Goal: Information Seeking & Learning: Learn about a topic

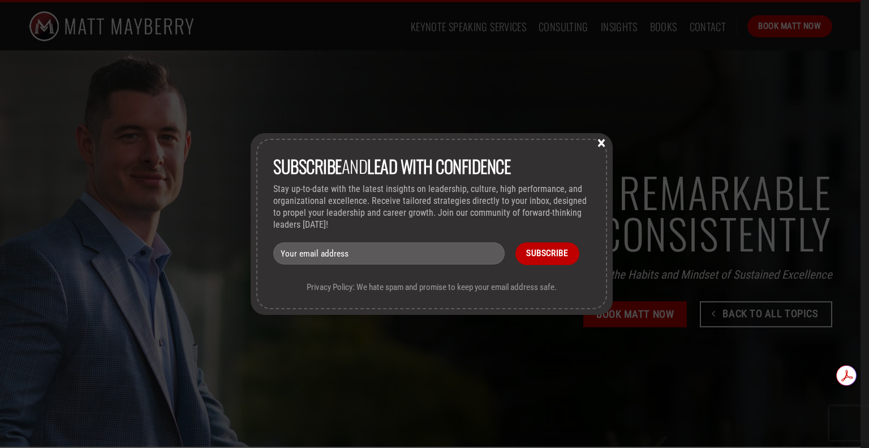
click at [602, 140] on button "×" at bounding box center [601, 142] width 17 height 10
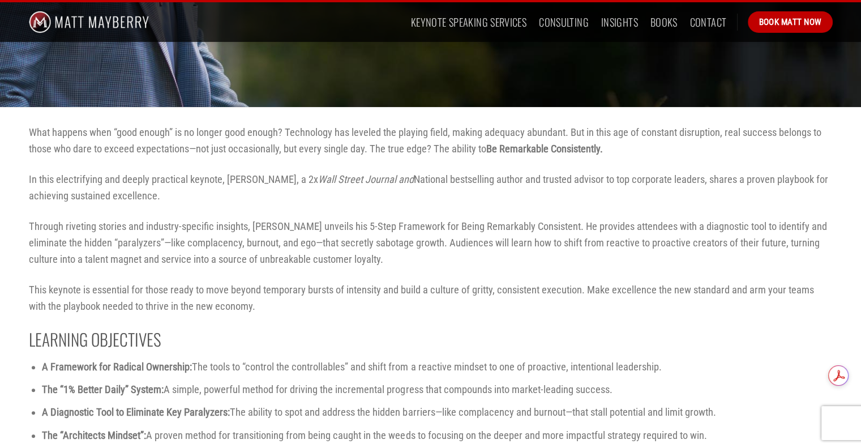
scroll to position [396, 0]
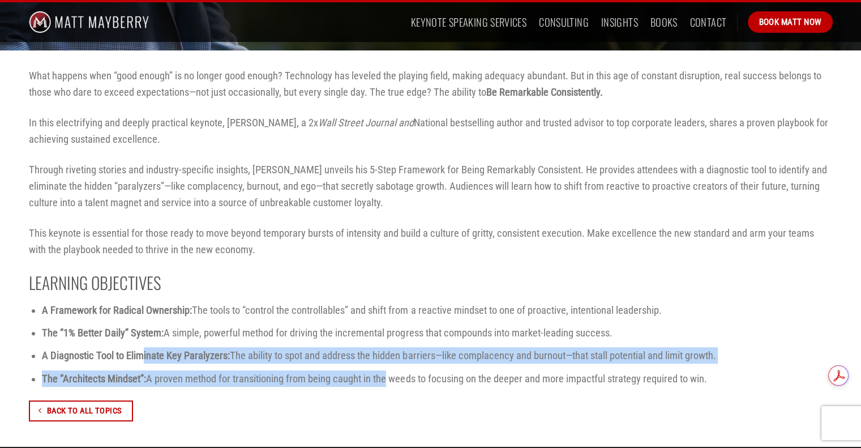
drag, startPoint x: 143, startPoint y: 353, endPoint x: 383, endPoint y: 383, distance: 241.2
click at [383, 383] on ul "A Framework for Radical Ownership: The tools to “control the controllables” and…" at bounding box center [431, 344] width 804 height 85
click at [383, 382] on span "A proven method for transitioning from being caught in the weeds to focusing on…" at bounding box center [426, 378] width 560 height 12
click at [374, 387] on div "What happens when “good enough” is no longer good enough? Technology has levele…" at bounding box center [431, 248] width 804 height 362
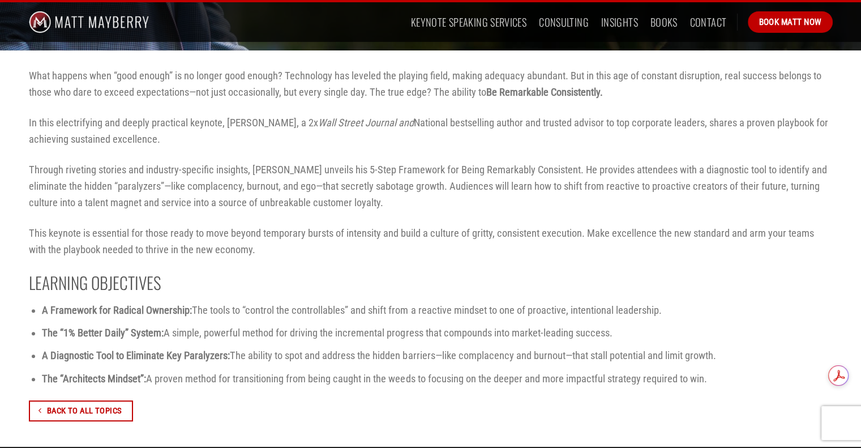
click at [435, 382] on span "A proven method for transitioning from being caught in the weeds to focusing on…" at bounding box center [426, 378] width 560 height 12
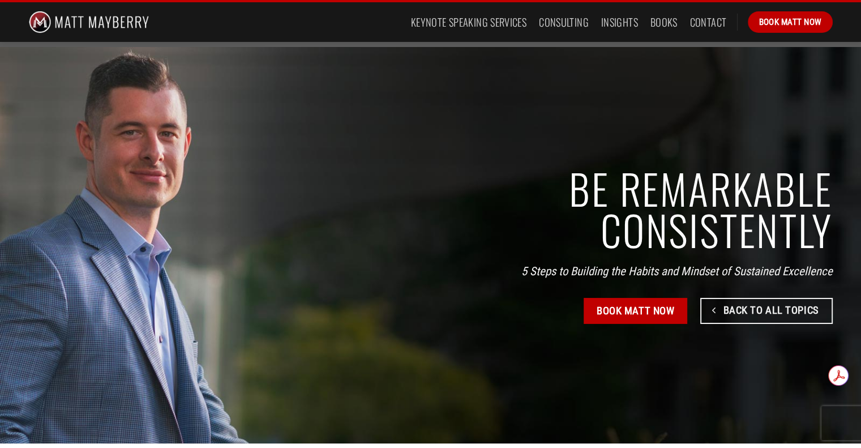
scroll to position [0, 0]
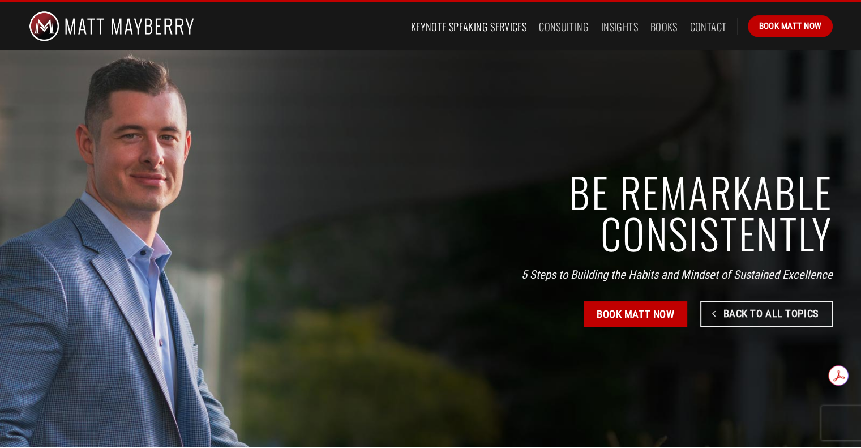
click at [507, 33] on link "Keynote Speaking Services" at bounding box center [468, 26] width 115 height 20
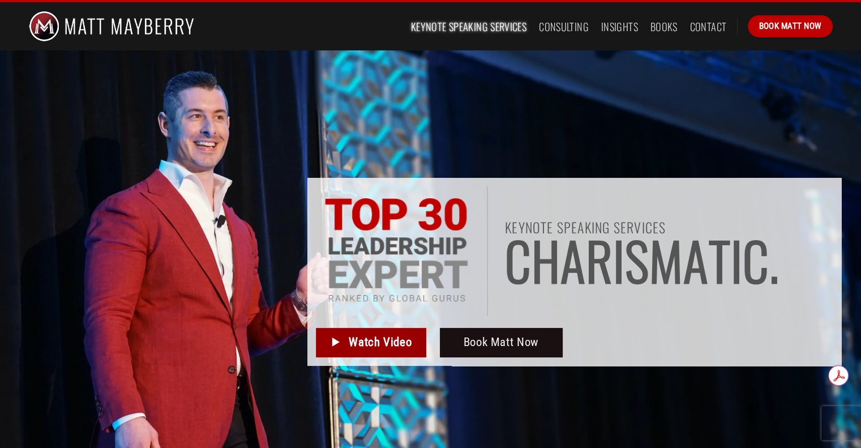
click at [394, 344] on span "Watch Video" at bounding box center [380, 342] width 63 height 19
